Goal: Task Accomplishment & Management: Manage account settings

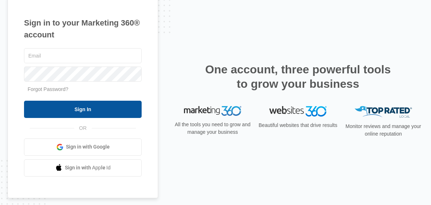
type input "[EMAIL_ADDRESS][DOMAIN_NAME]"
click at [99, 106] on input "Sign In" at bounding box center [83, 109] width 118 height 17
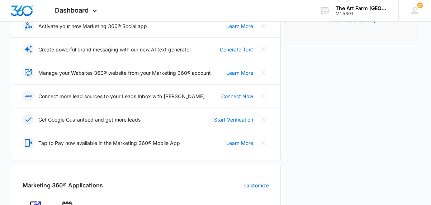
scroll to position [159, 0]
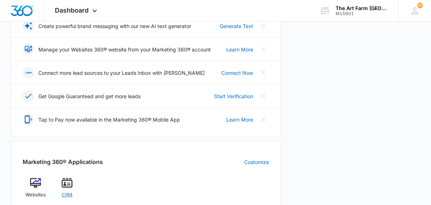
click at [70, 193] on span "CRM" at bounding box center [67, 194] width 11 height 7
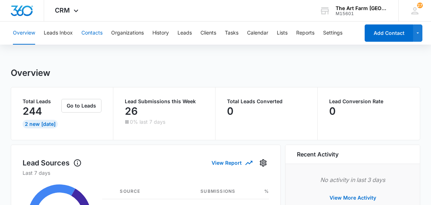
click at [92, 31] on button "Contacts" at bounding box center [91, 33] width 21 height 23
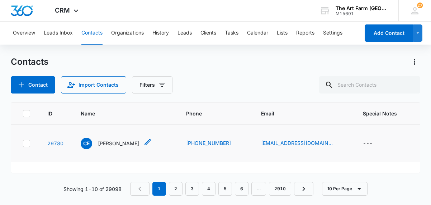
click at [116, 142] on p "Chika Eduardo" at bounding box center [118, 143] width 41 height 8
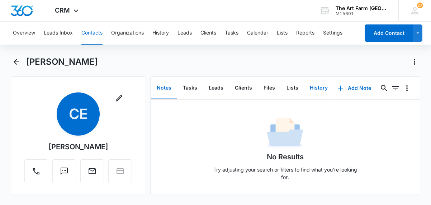
click at [312, 88] on button "History" at bounding box center [318, 88] width 29 height 22
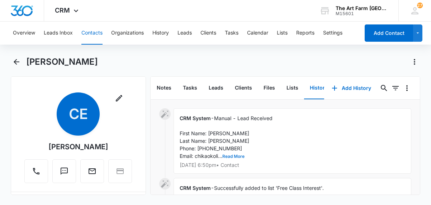
click at [238, 155] on button "Read More" at bounding box center [234, 156] width 22 height 4
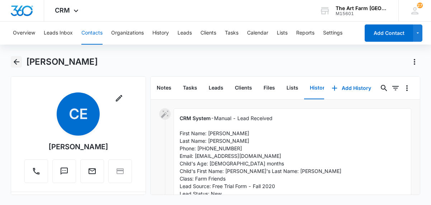
click at [19, 62] on icon "Back" at bounding box center [16, 61] width 9 height 9
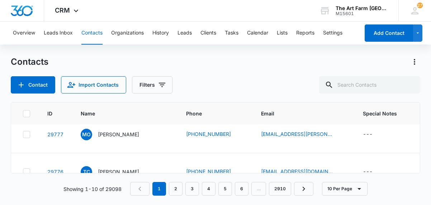
scroll to position [50, 0]
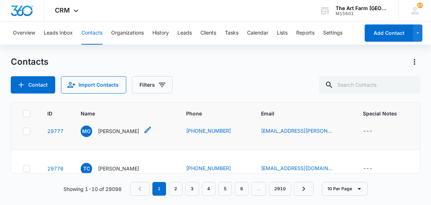
click at [120, 132] on p "Mari Oishi" at bounding box center [118, 131] width 41 height 8
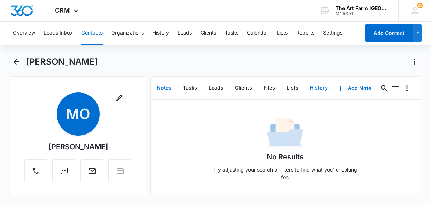
click at [313, 88] on button "History" at bounding box center [318, 88] width 29 height 22
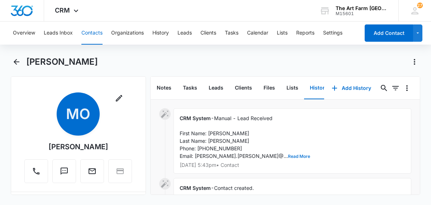
click at [288, 155] on button "Read More" at bounding box center [299, 156] width 22 height 4
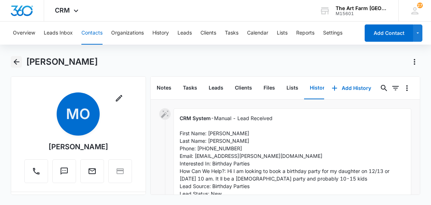
click at [18, 64] on icon "Back" at bounding box center [16, 61] width 9 height 9
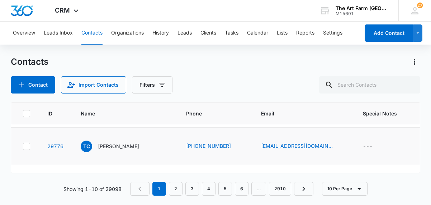
scroll to position [74, 0]
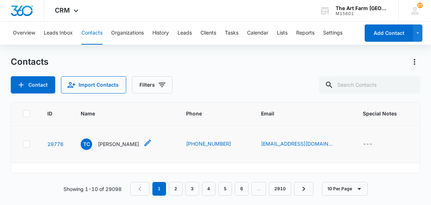
click at [114, 144] on p "Tiffany Crowley" at bounding box center [118, 144] width 41 height 8
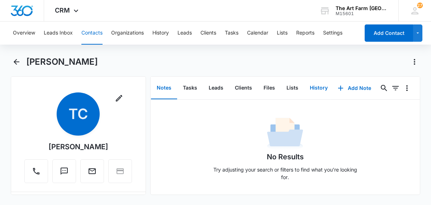
click at [320, 88] on button "History" at bounding box center [318, 88] width 29 height 22
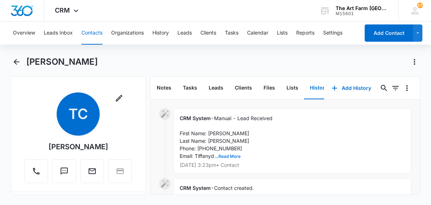
click at [233, 155] on button "Read More" at bounding box center [230, 156] width 22 height 4
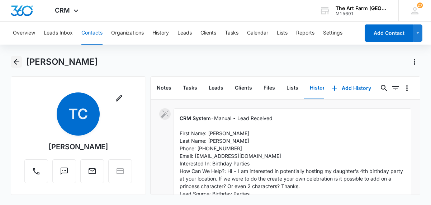
click at [14, 66] on button "Back" at bounding box center [16, 61] width 11 height 11
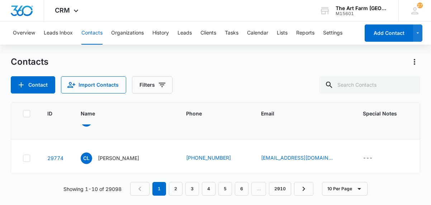
scroll to position [98, 0]
click at [130, 157] on p "Caroline Lindley" at bounding box center [118, 157] width 41 height 8
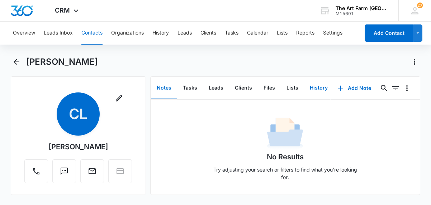
click at [318, 92] on button "History" at bounding box center [318, 88] width 29 height 22
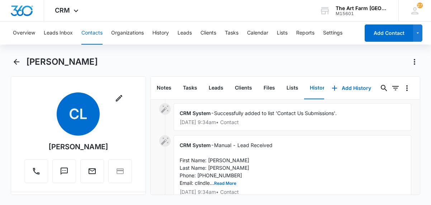
scroll to position [50, 0]
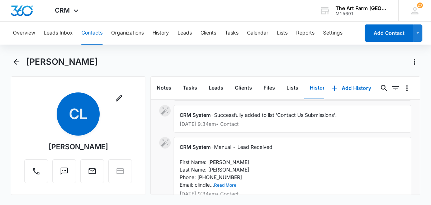
click at [230, 184] on button "Read More" at bounding box center [225, 185] width 22 height 4
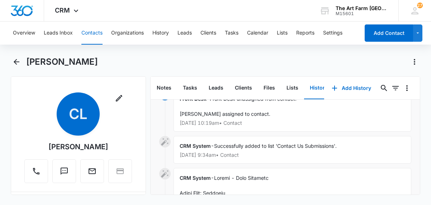
scroll to position [18, 0]
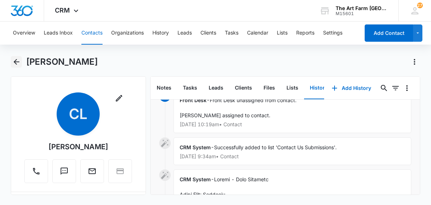
click at [19, 64] on icon "Back" at bounding box center [16, 61] width 9 height 9
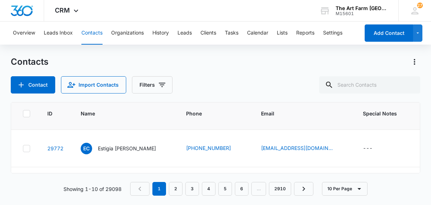
scroll to position [145, 0]
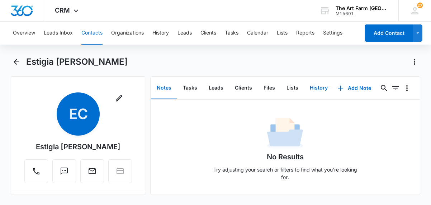
click at [313, 90] on button "History" at bounding box center [318, 88] width 29 height 22
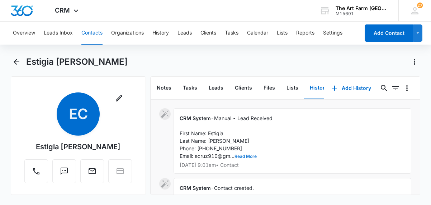
click at [253, 156] on button "Read More" at bounding box center [246, 156] width 22 height 4
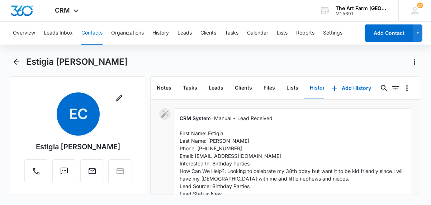
scroll to position [0, 0]
click at [15, 60] on icon "Back" at bounding box center [17, 62] width 6 height 6
